Goal: Complete application form

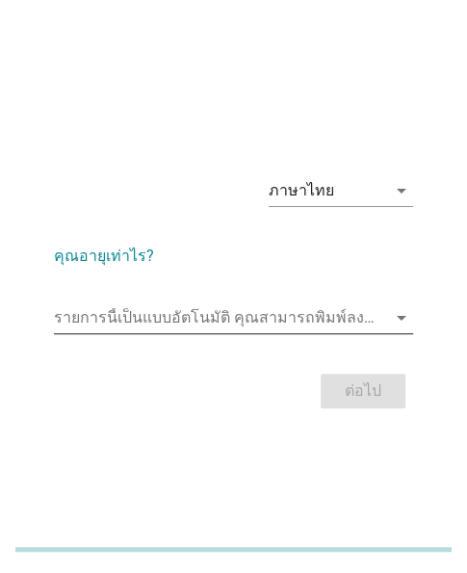
drag, startPoint x: 206, startPoint y: 291, endPoint x: 189, endPoint y: 303, distance: 21.4
click at [197, 299] on div "รายการนี้เป็นแบบอัตโนมัติ [PERSON_NAME]พิมพ์ลงในรายการนี้ arrow_drop_down" at bounding box center [233, 322] width 359 height 62
click at [181, 305] on input "รายการนี้เป็นแบบอัตโนมัติ คุณสามารถพิมพ์ลงในรายการนี้" at bounding box center [220, 317] width 332 height 31
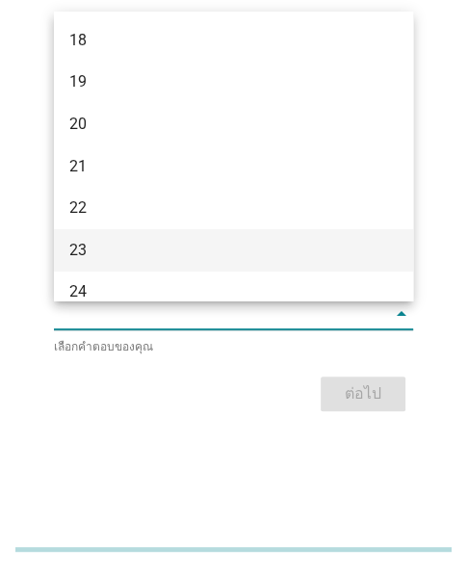
click at [120, 265] on div "23" at bounding box center [233, 250] width 359 height 42
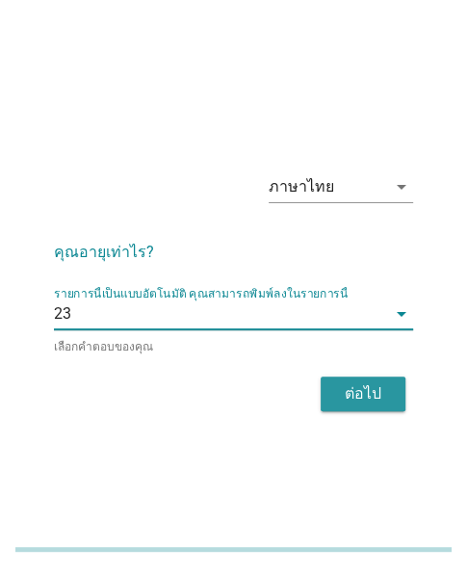
drag, startPoint x: 383, startPoint y: 392, endPoint x: 92, endPoint y: 391, distance: 290.9
click at [383, 391] on div "ต่อไป" at bounding box center [363, 393] width 54 height 23
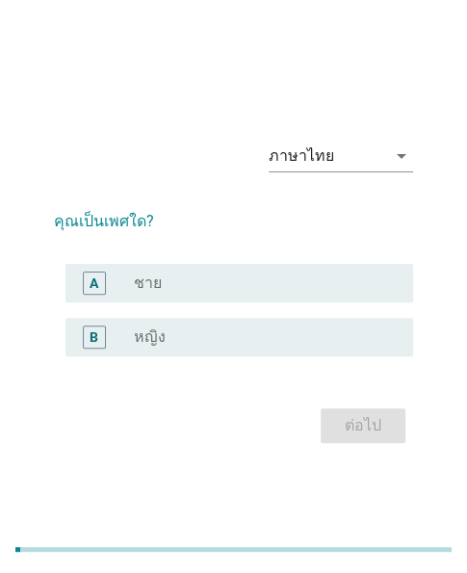
click at [259, 323] on div "B radio_button_unchecked หญิง" at bounding box center [240, 337] width 348 height 39
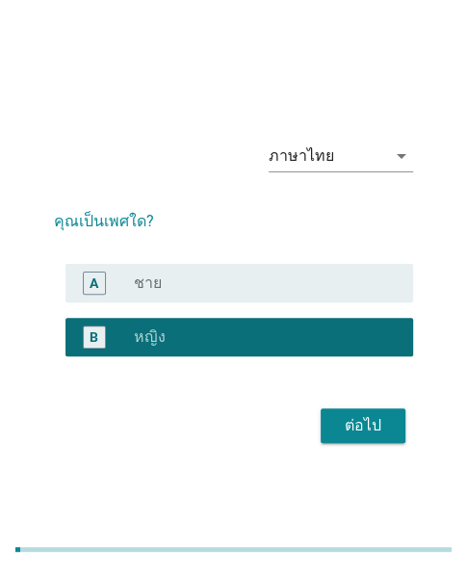
click at [374, 446] on div "ต่อไป" at bounding box center [233, 426] width 359 height 46
click at [338, 438] on button "ต่อไป" at bounding box center [363, 425] width 85 height 35
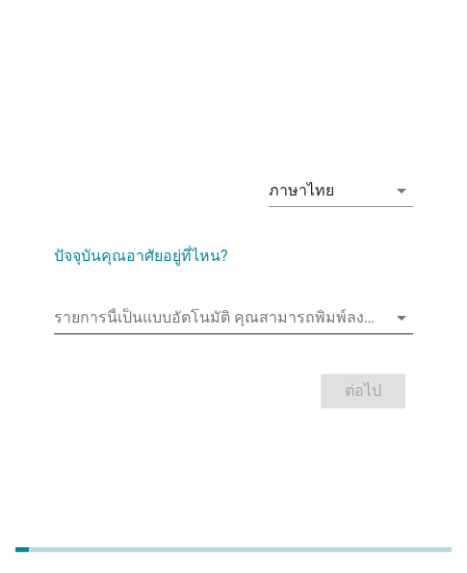
drag, startPoint x: 200, startPoint y: 309, endPoint x: 191, endPoint y: 310, distance: 9.7
click at [200, 309] on input "รายการนี้เป็นแบบอัตโนมัติ คุณสามารถพิมพ์ลงในรายการนี้" at bounding box center [220, 317] width 332 height 31
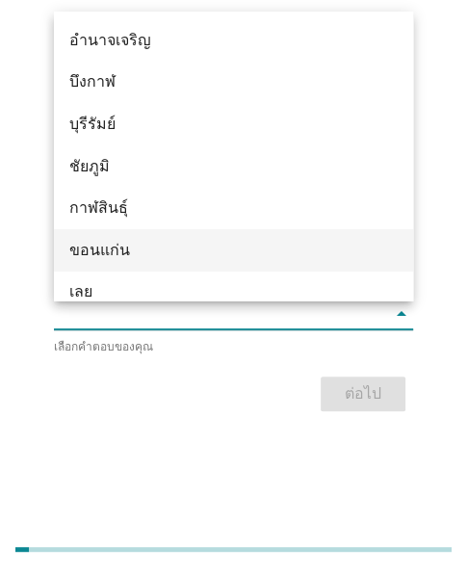
click at [104, 248] on div "ขอนแก่น" at bounding box center [220, 250] width 302 height 23
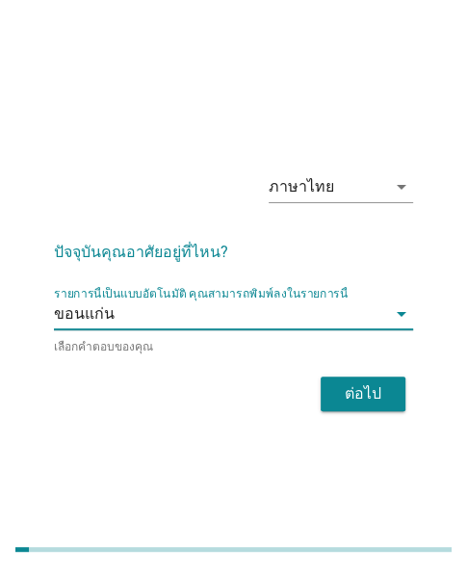
click at [352, 392] on div "ต่อไป" at bounding box center [363, 393] width 54 height 23
